Goal: Find specific page/section: Find specific page/section

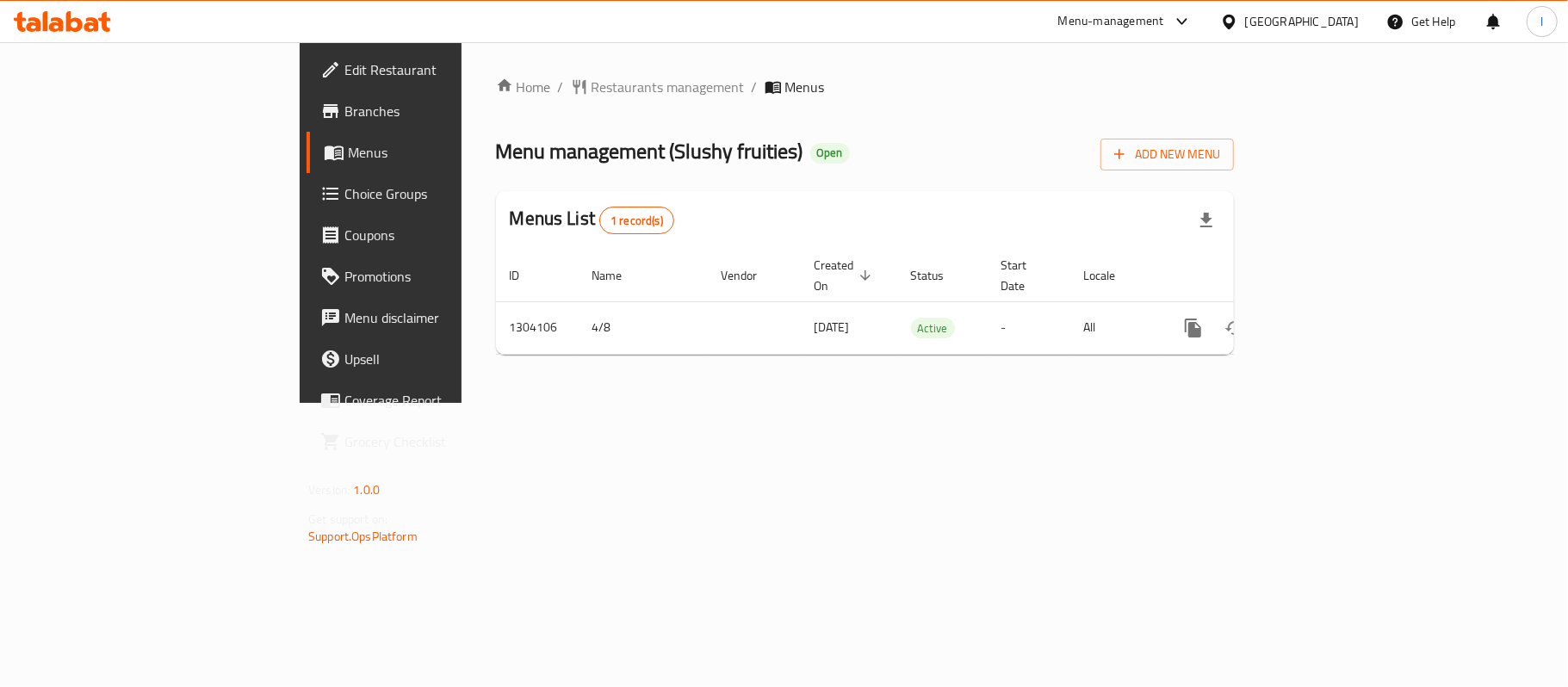
click at [585, 156] on div "Home / Restaurants management / Menus Menu management ( Slushy fruities ) Open …" at bounding box center [864, 222] width 737 height 292
click at [592, 87] on span "Restaurants management" at bounding box center [668, 87] width 153 height 21
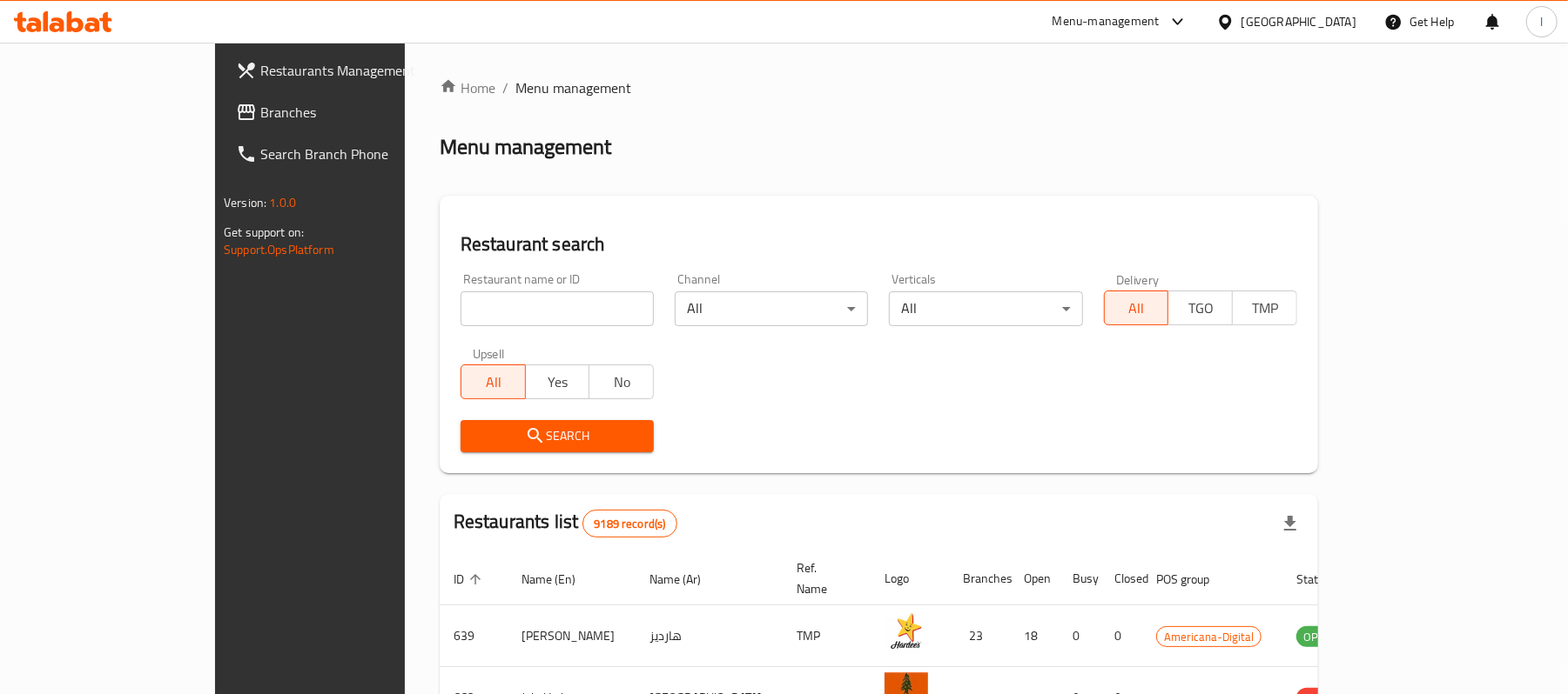
click at [460, 311] on input "search" at bounding box center [556, 309] width 193 height 35
paste input "703082"
type input "703082"
click button "Search" at bounding box center [556, 436] width 193 height 32
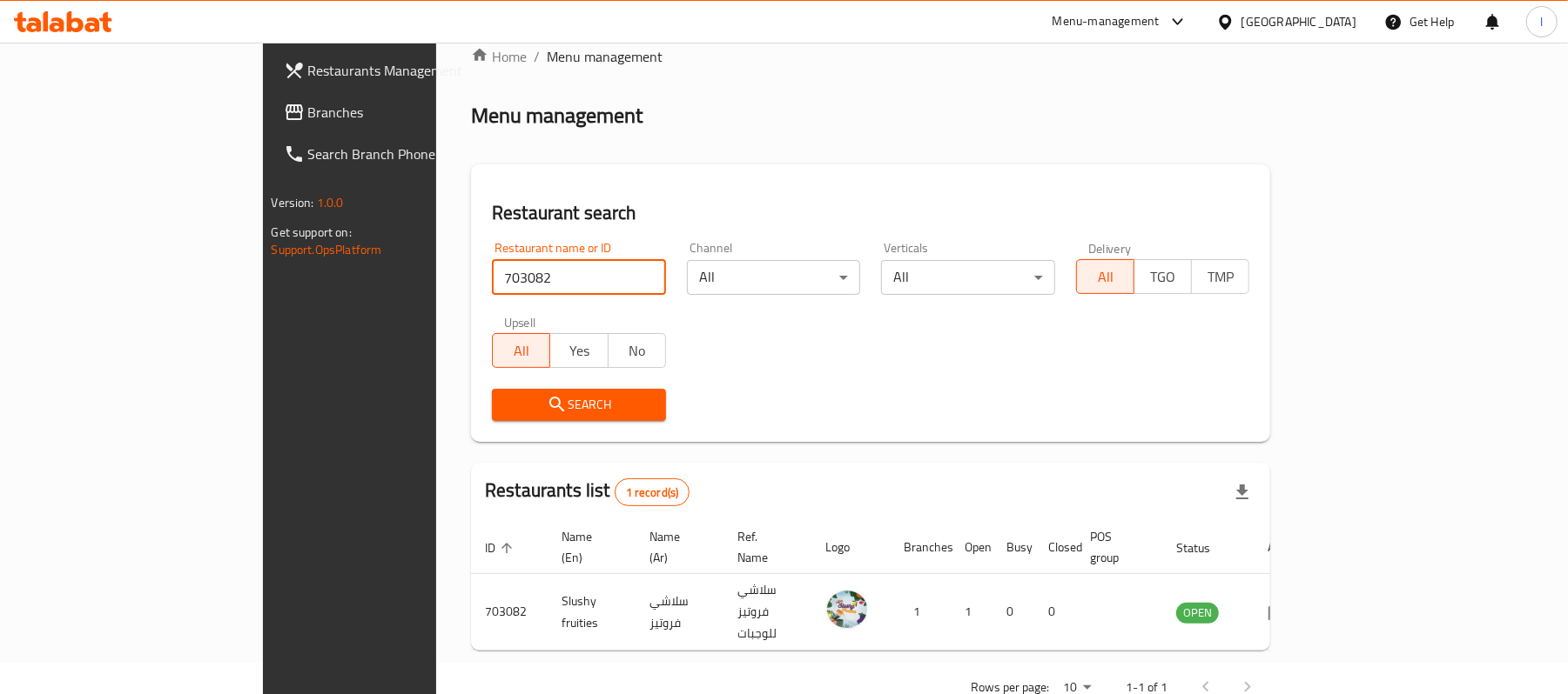
scroll to position [48, 0]
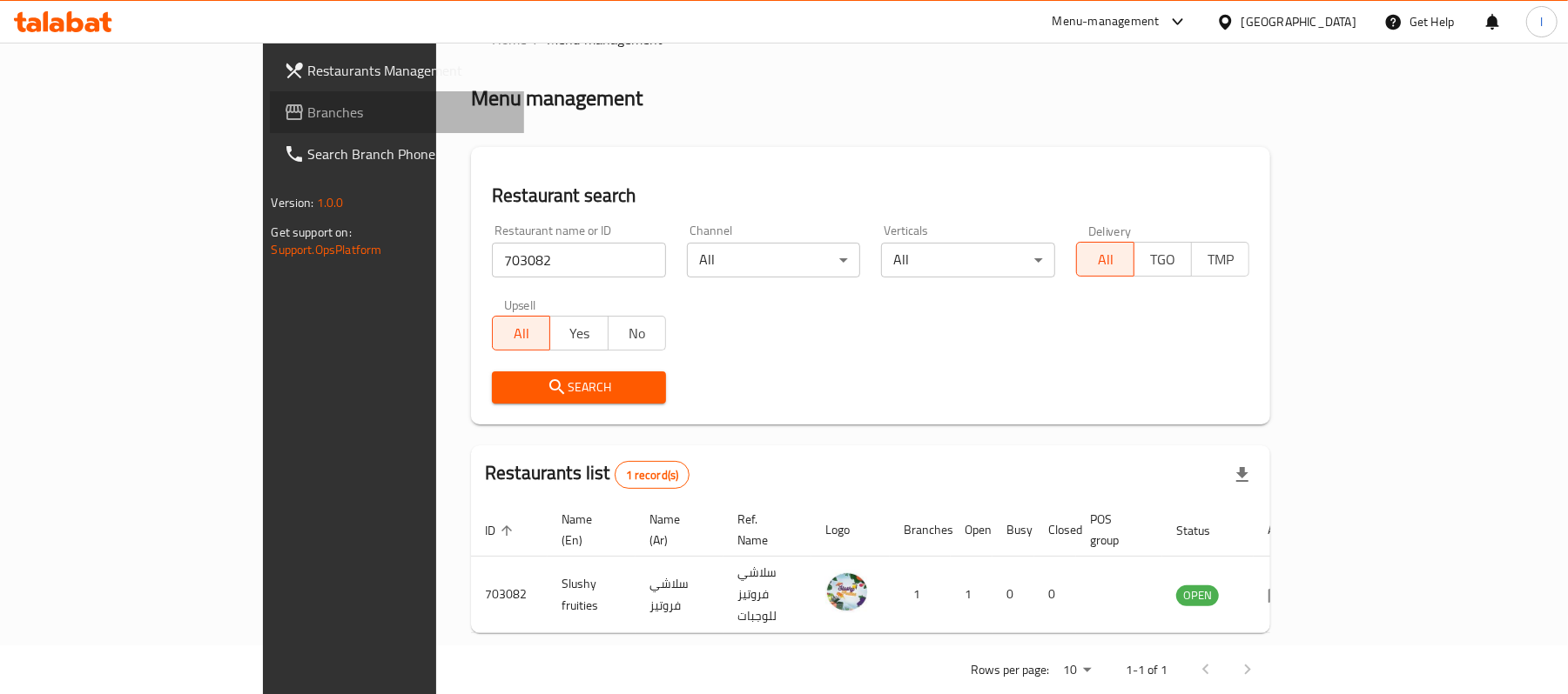
click at [270, 106] on link "Branches" at bounding box center [397, 112] width 255 height 42
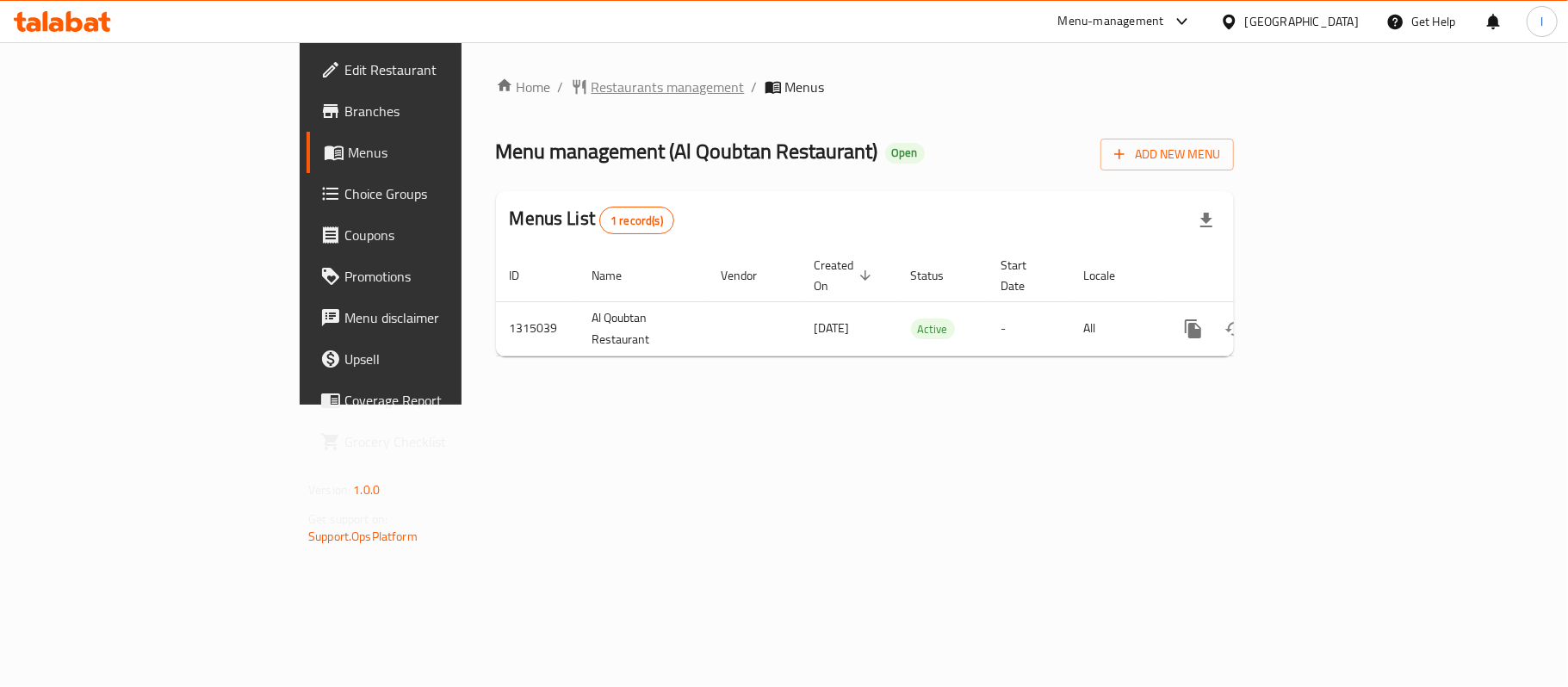
click at [592, 91] on span "Restaurants management" at bounding box center [668, 87] width 153 height 21
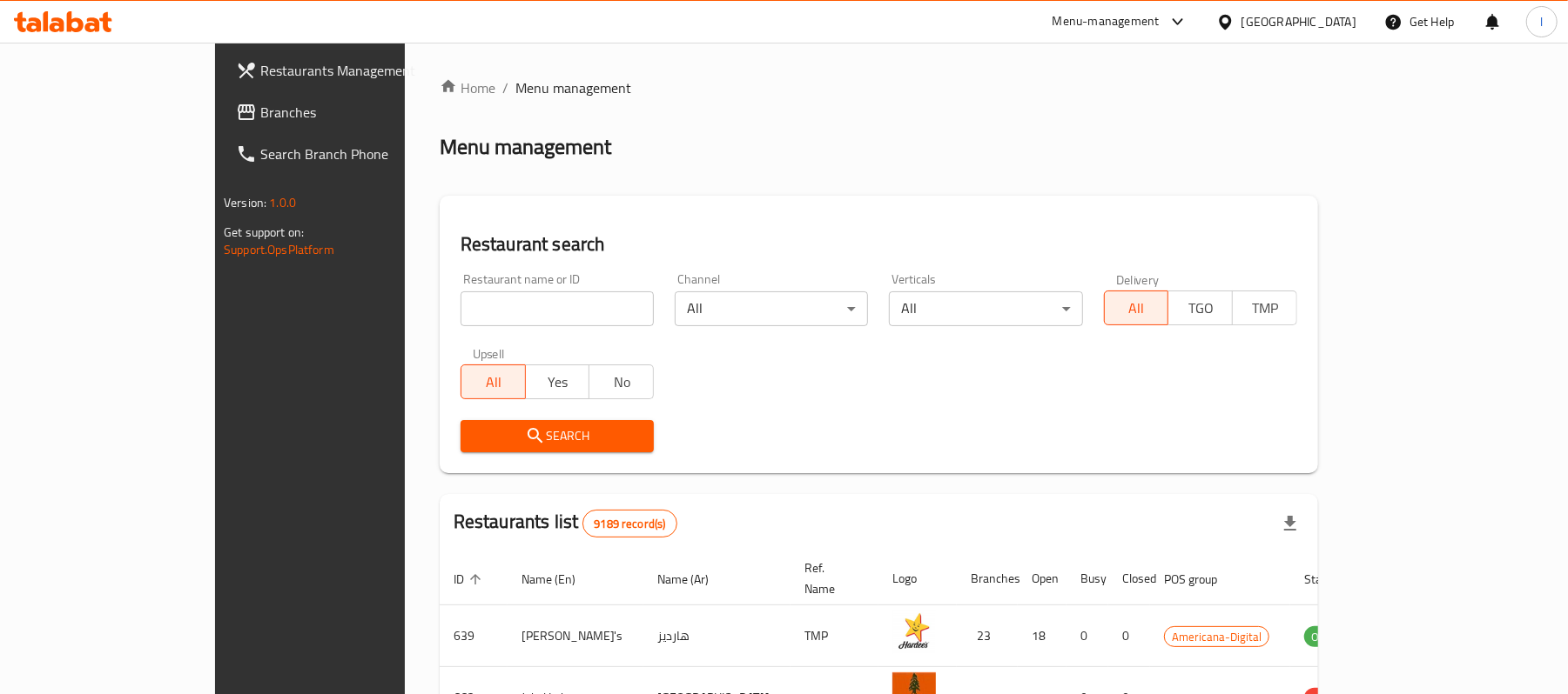
click at [460, 314] on input "search" at bounding box center [556, 309] width 193 height 35
paste input "707130"
type input "707130"
click button "Search" at bounding box center [556, 436] width 193 height 32
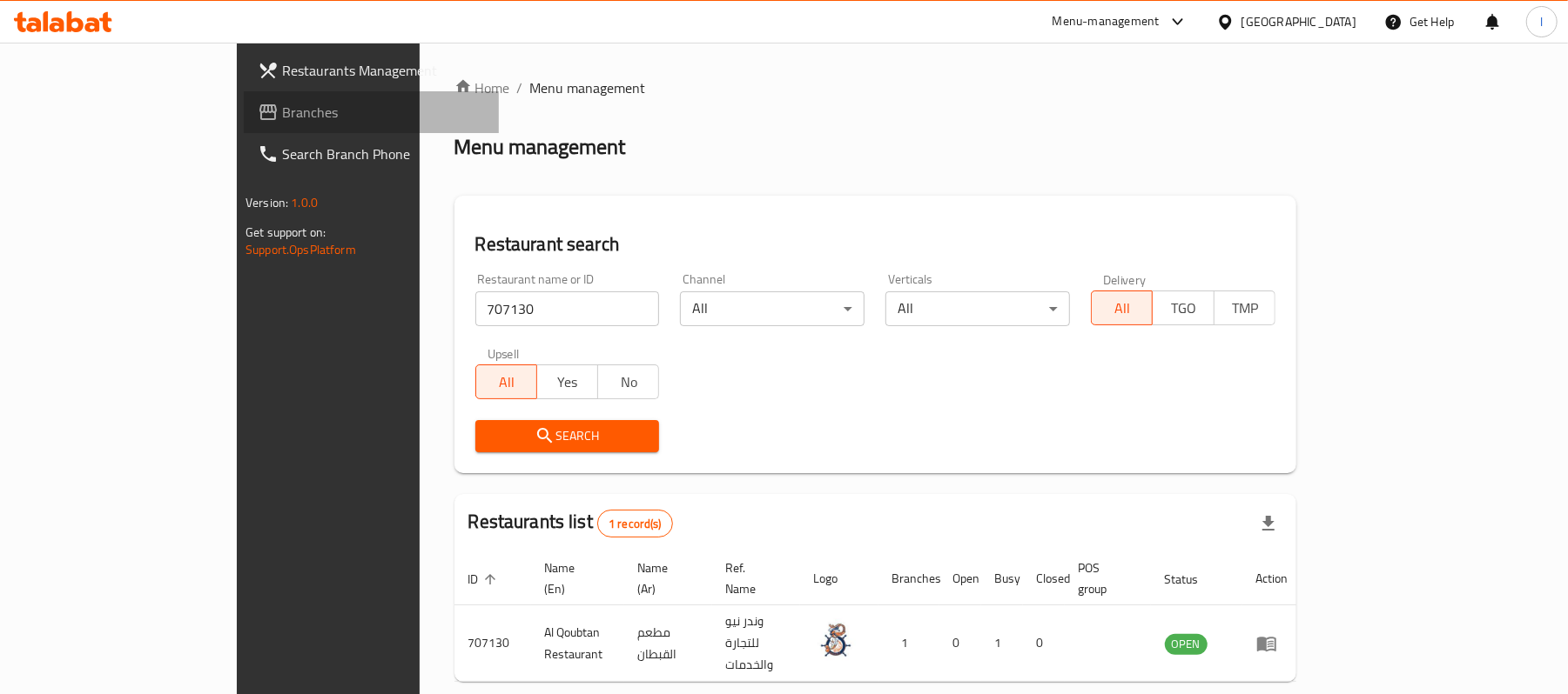
click at [243, 96] on link "Branches" at bounding box center [371, 112] width 255 height 42
